Goal: Transaction & Acquisition: Purchase product/service

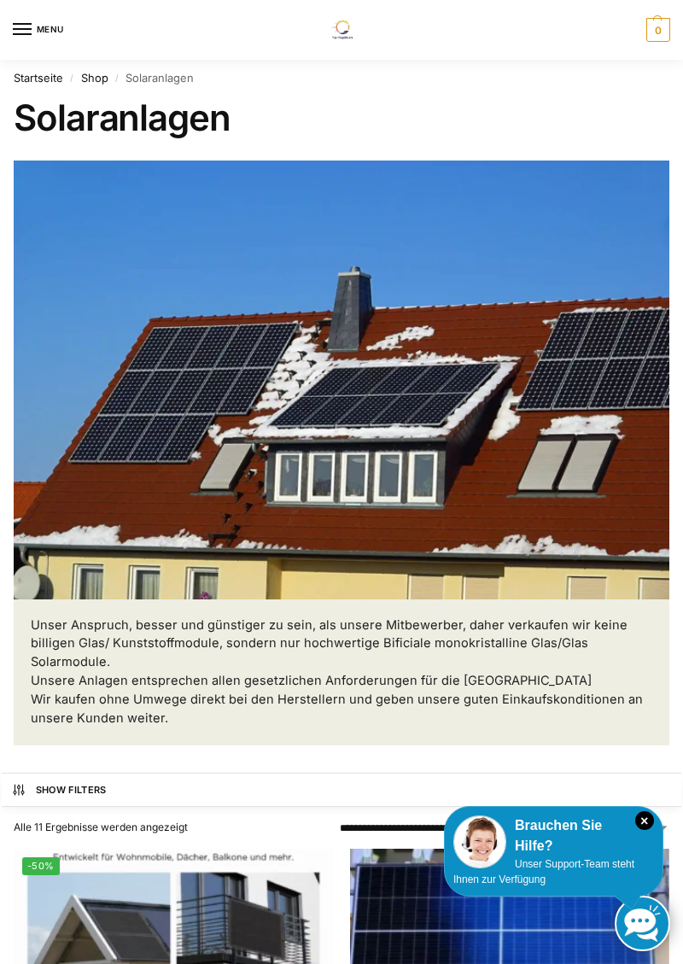
click at [95, 79] on link "Shop" at bounding box center [94, 78] width 27 height 14
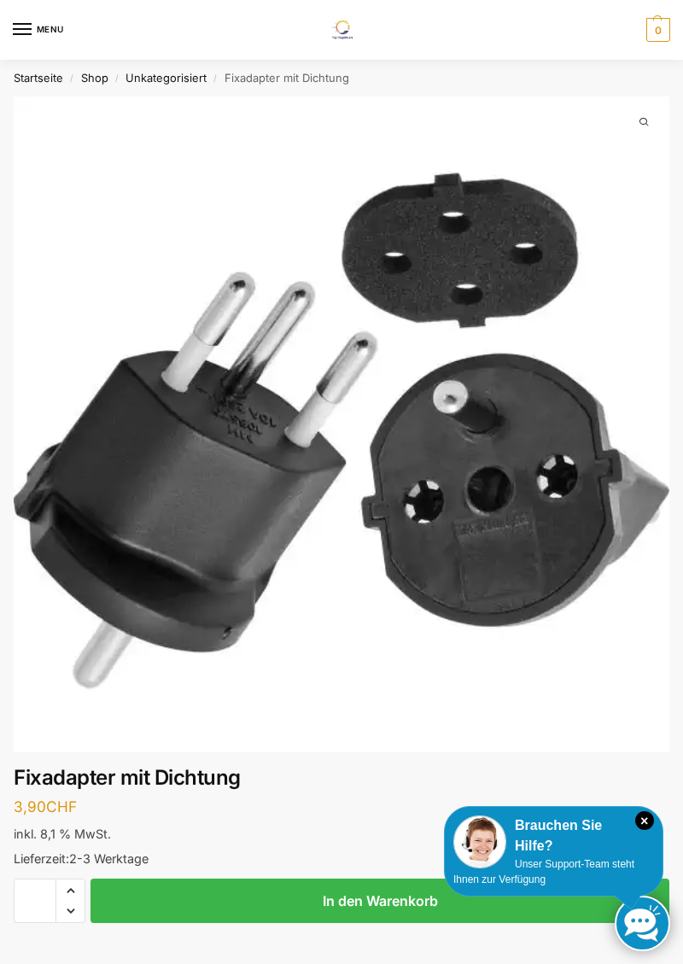
click at [156, 82] on link "Unkategorisiert" at bounding box center [166, 78] width 81 height 14
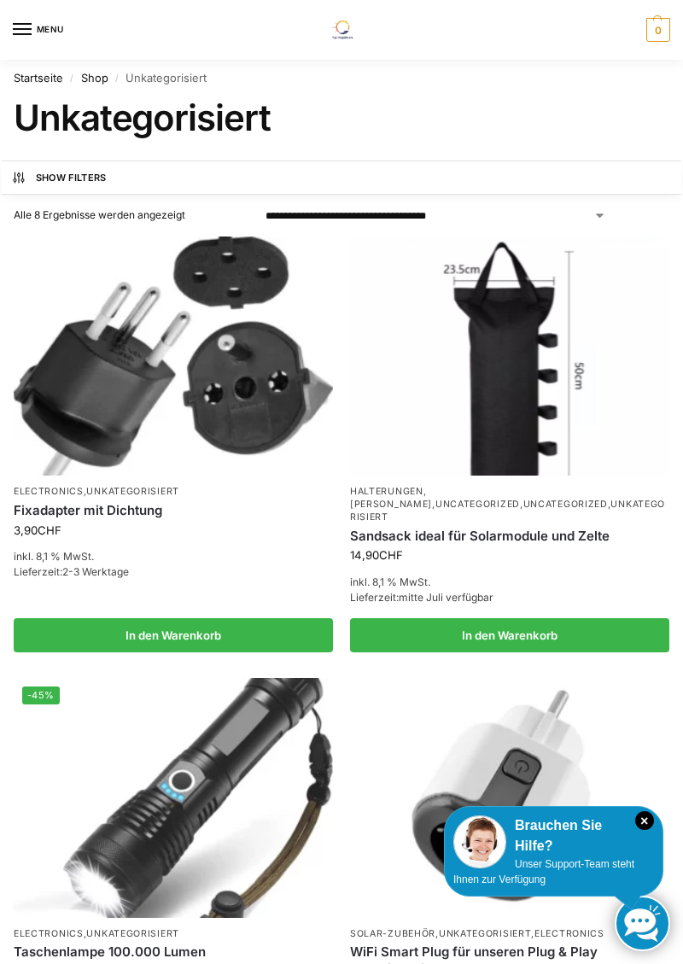
click at [91, 73] on link "Shop" at bounding box center [94, 78] width 27 height 14
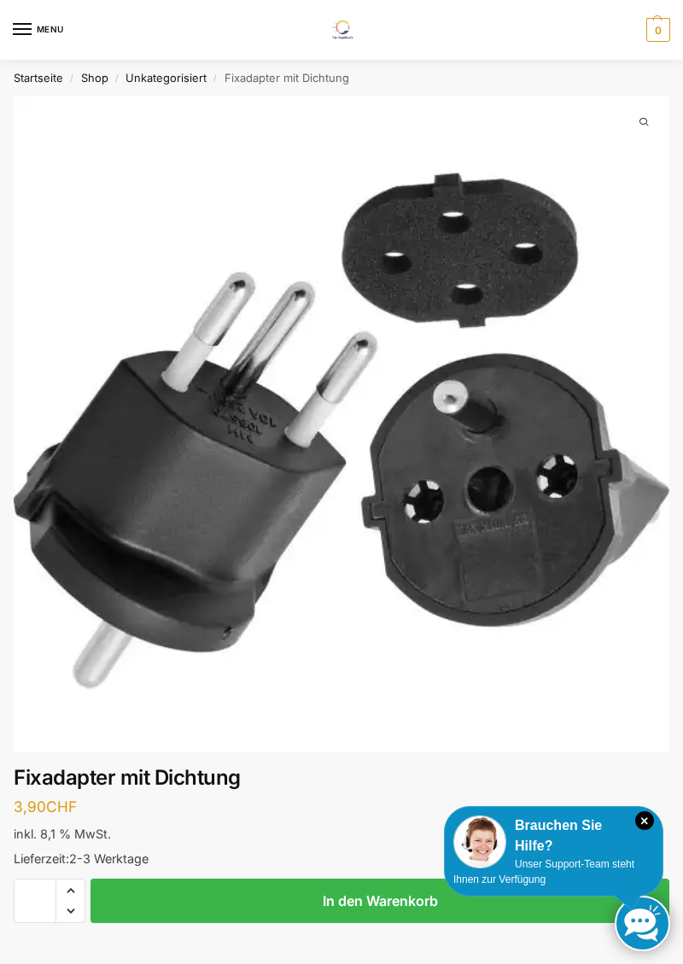
click at [94, 75] on link "Shop" at bounding box center [94, 78] width 27 height 14
click at [25, 74] on link "Startseite" at bounding box center [39, 78] width 50 height 14
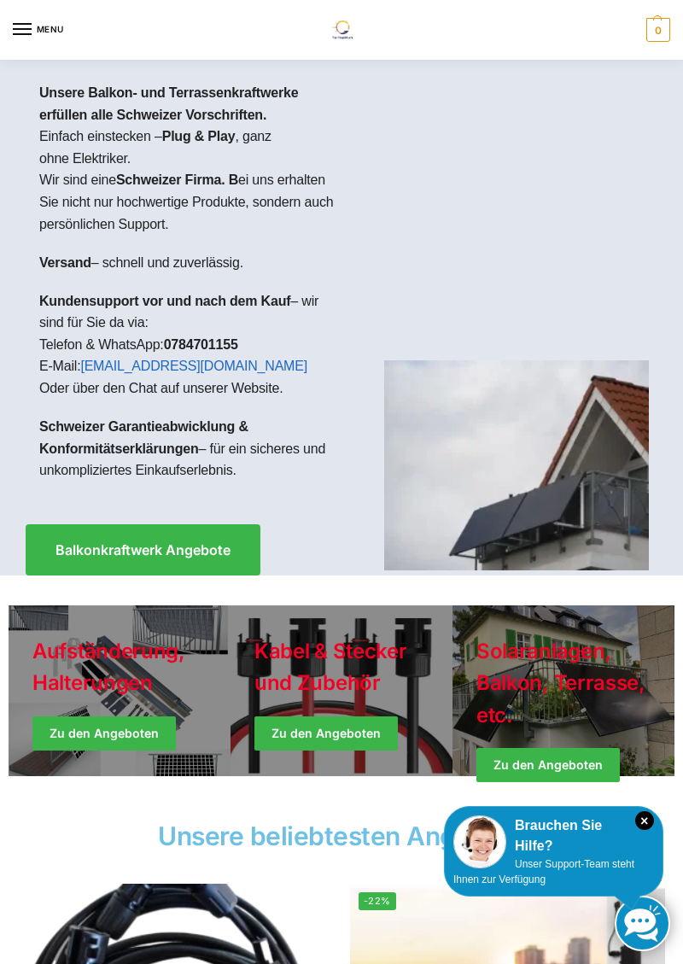
click at [82, 685] on link "Holiday Style" at bounding box center [120, 690] width 222 height 171
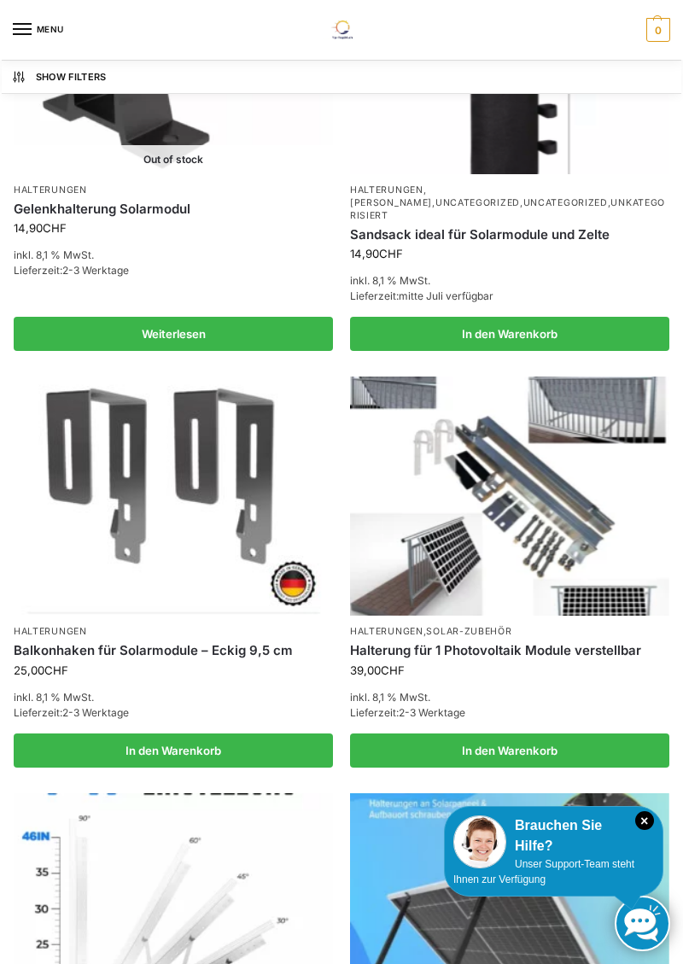
scroll to position [1479, 0]
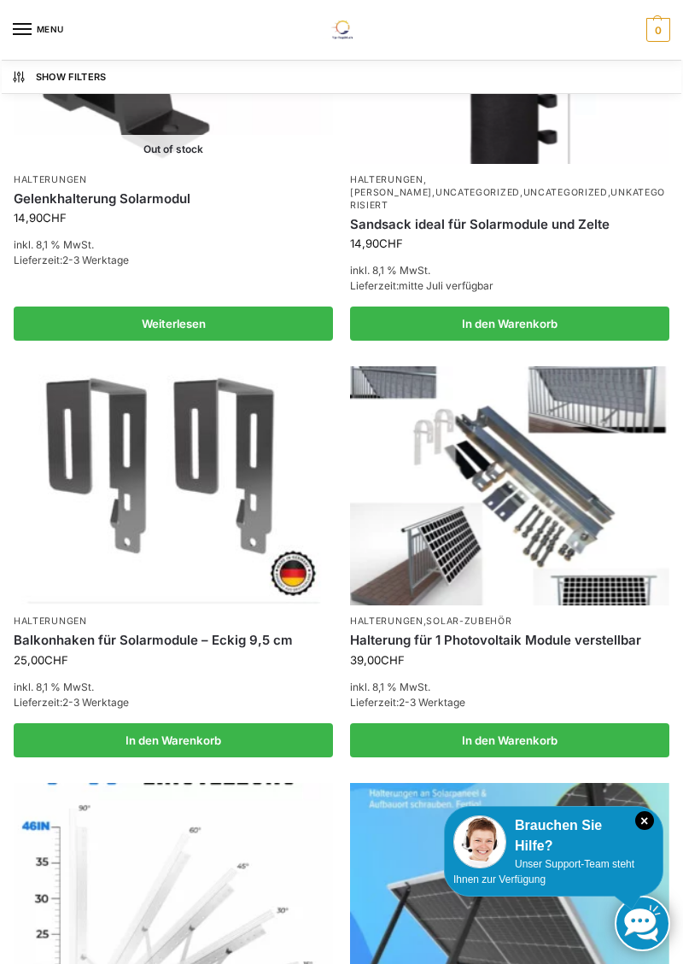
click at [447, 494] on img at bounding box center [509, 486] width 319 height 240
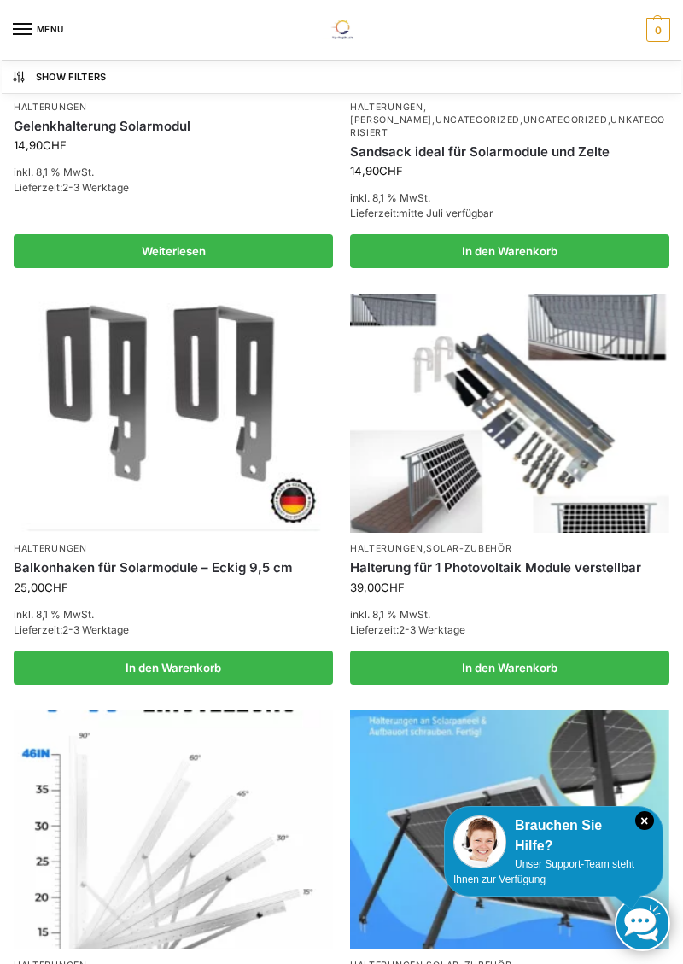
scroll to position [1561, 0]
